Goal: Task Accomplishment & Management: Use online tool/utility

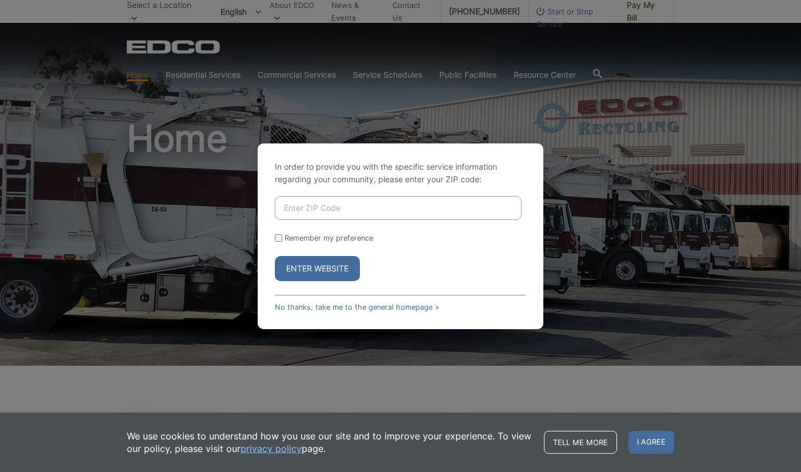
click at [326, 202] on input "Enter ZIP Code" at bounding box center [398, 208] width 247 height 24
type input "91901"
click at [276, 238] on input "Remember my preference" at bounding box center [278, 237] width 7 height 7
checkbox input "true"
click at [290, 264] on button "Enter Website" at bounding box center [317, 268] width 85 height 25
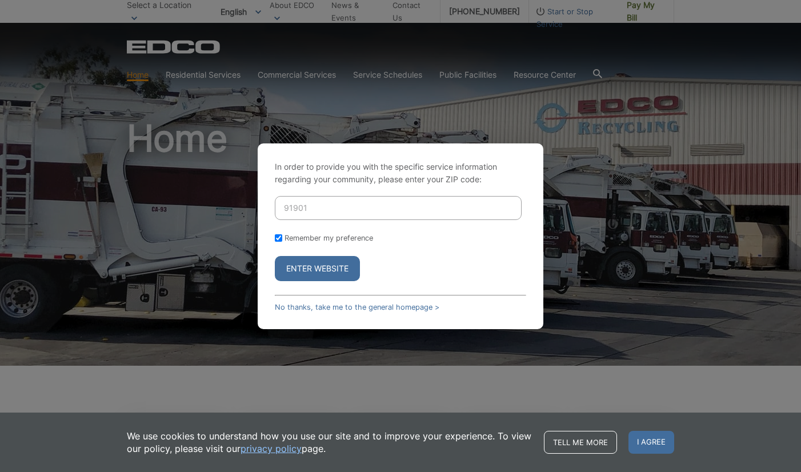
click at [328, 268] on button "Enter Website" at bounding box center [317, 268] width 85 height 25
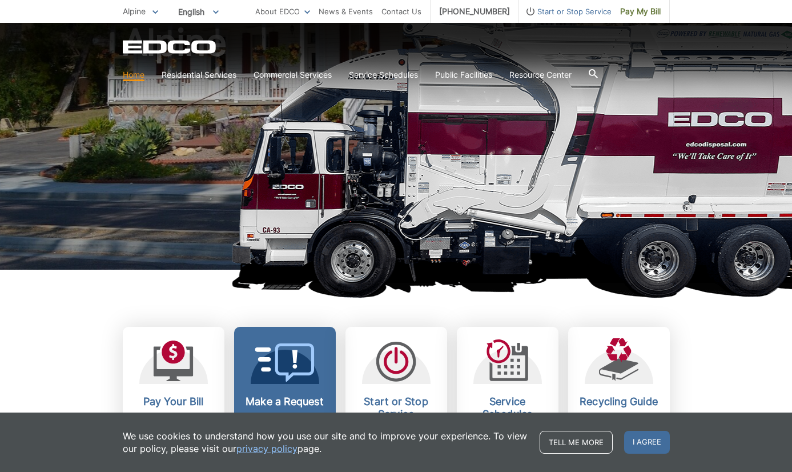
scroll to position [114, 0]
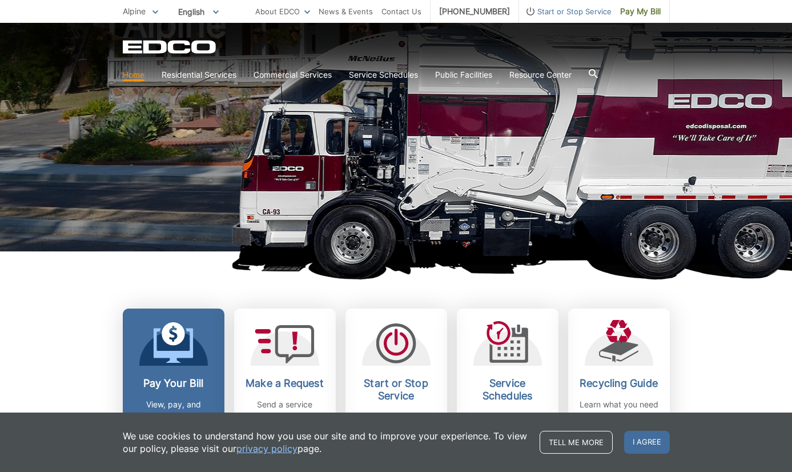
click at [163, 363] on icon at bounding box center [173, 342] width 40 height 41
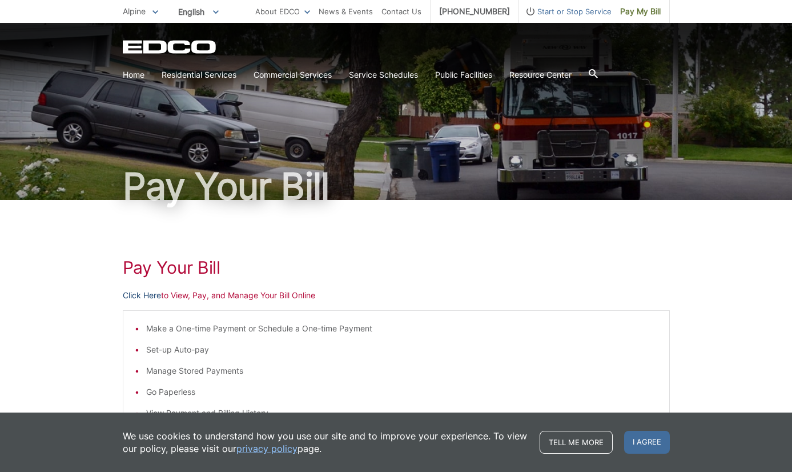
click at [150, 293] on link "Click Here" at bounding box center [142, 295] width 38 height 13
